Goal: Find specific page/section: Find specific page/section

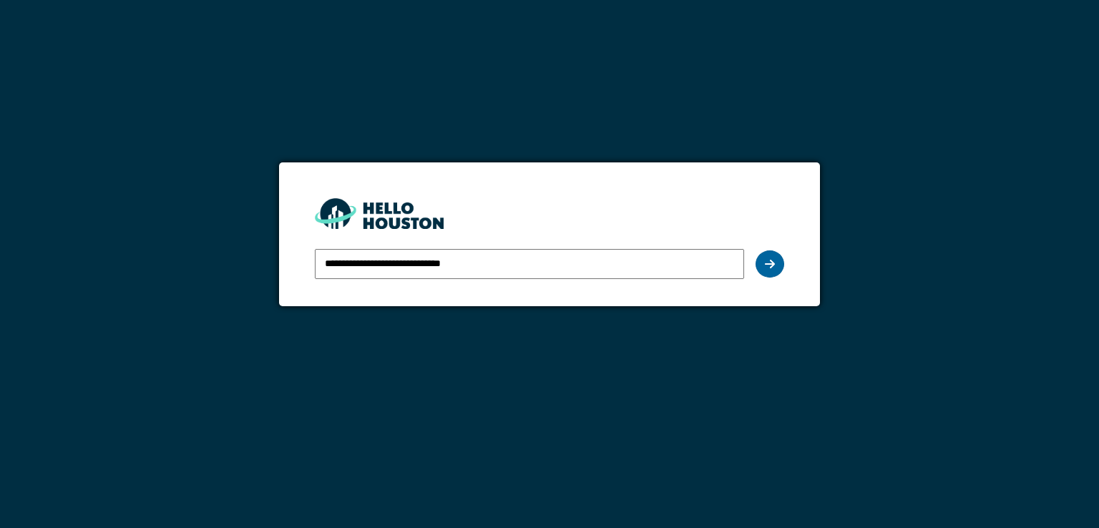
click at [768, 261] on icon at bounding box center [770, 263] width 10 height 11
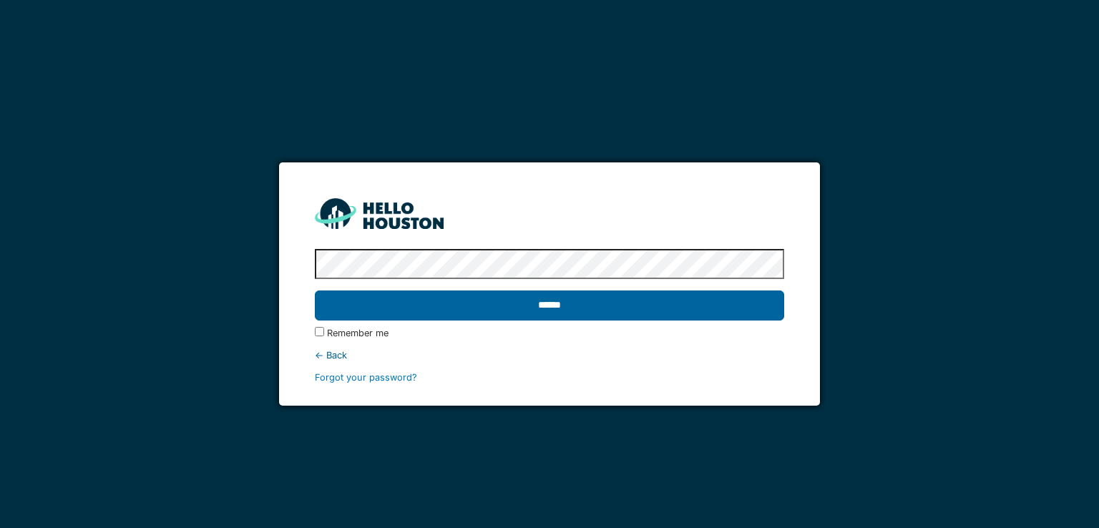
click at [548, 306] on input "******" at bounding box center [549, 306] width 469 height 30
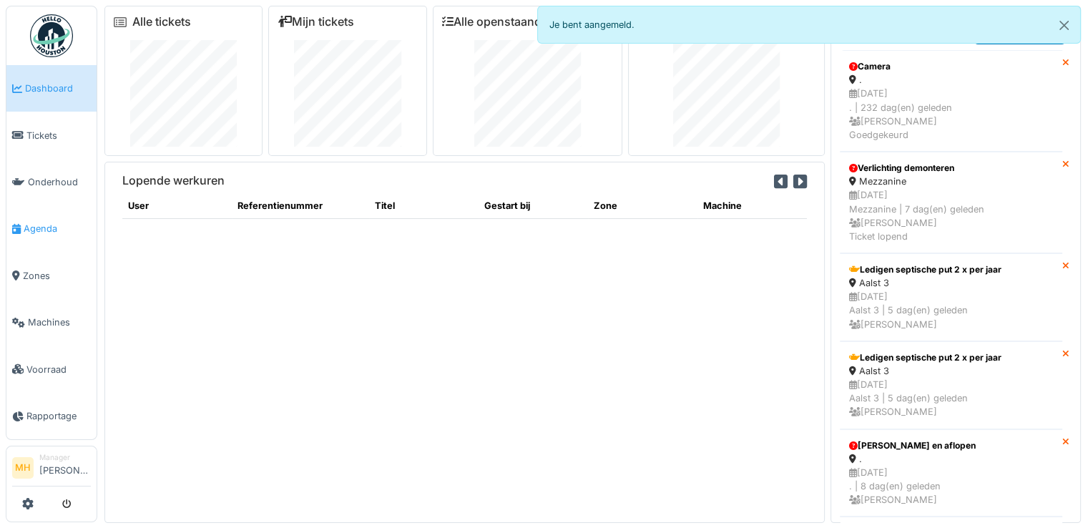
click at [40, 224] on span "Agenda" at bounding box center [57, 229] width 67 height 14
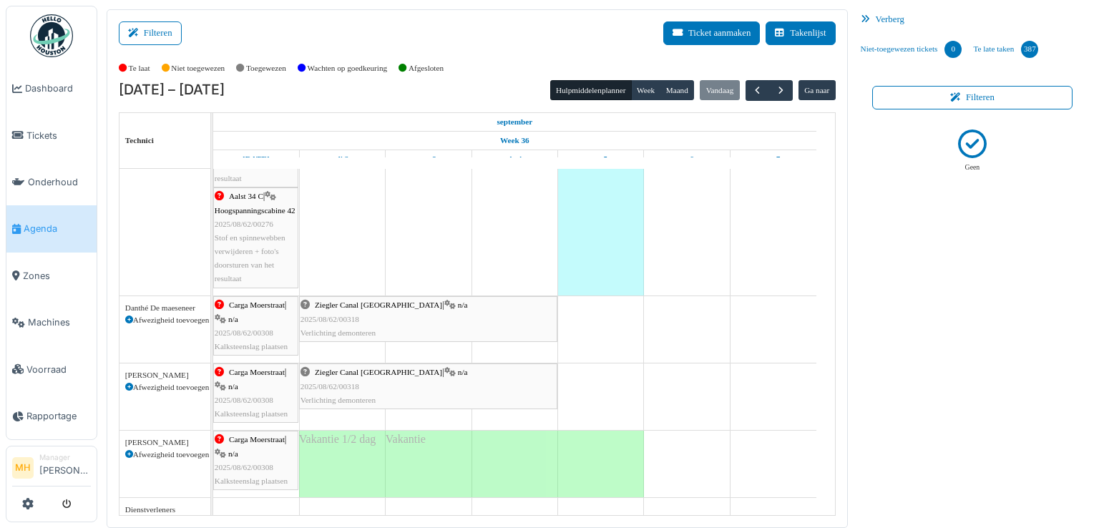
scroll to position [429, 0]
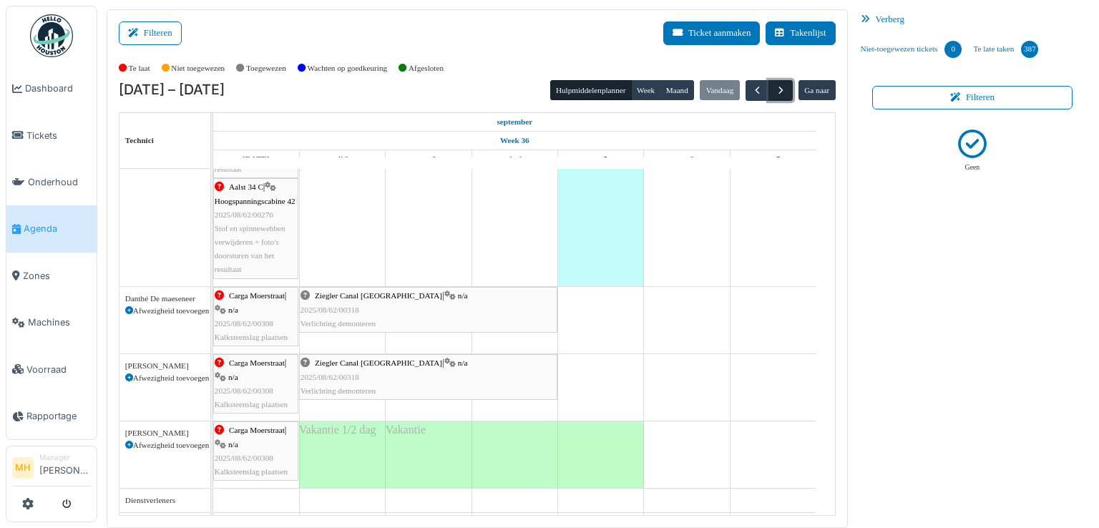
click at [775, 91] on span "button" at bounding box center [781, 90] width 12 height 12
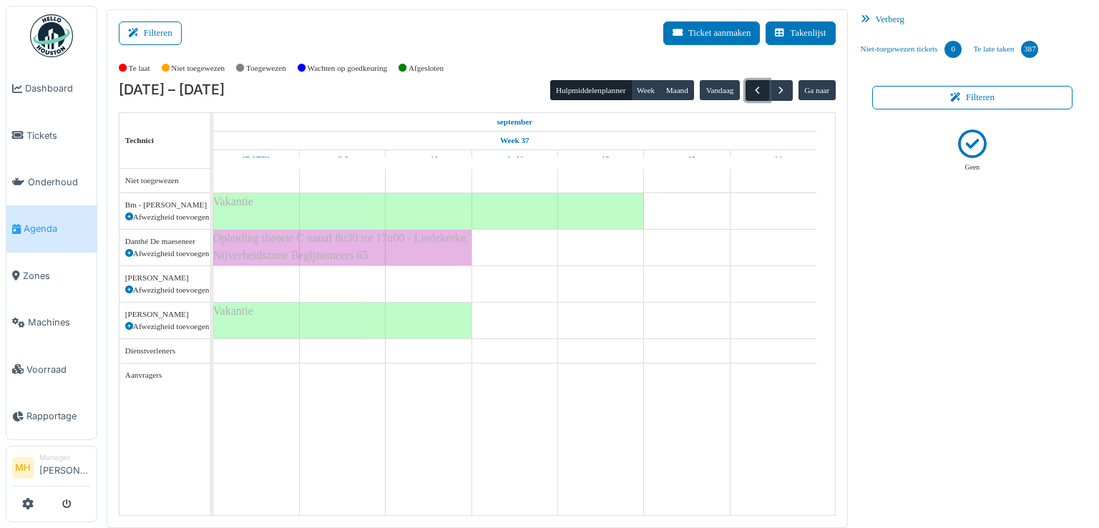
click at [751, 90] on span "button" at bounding box center [757, 90] width 12 height 12
